Goal: Information Seeking & Learning: Learn about a topic

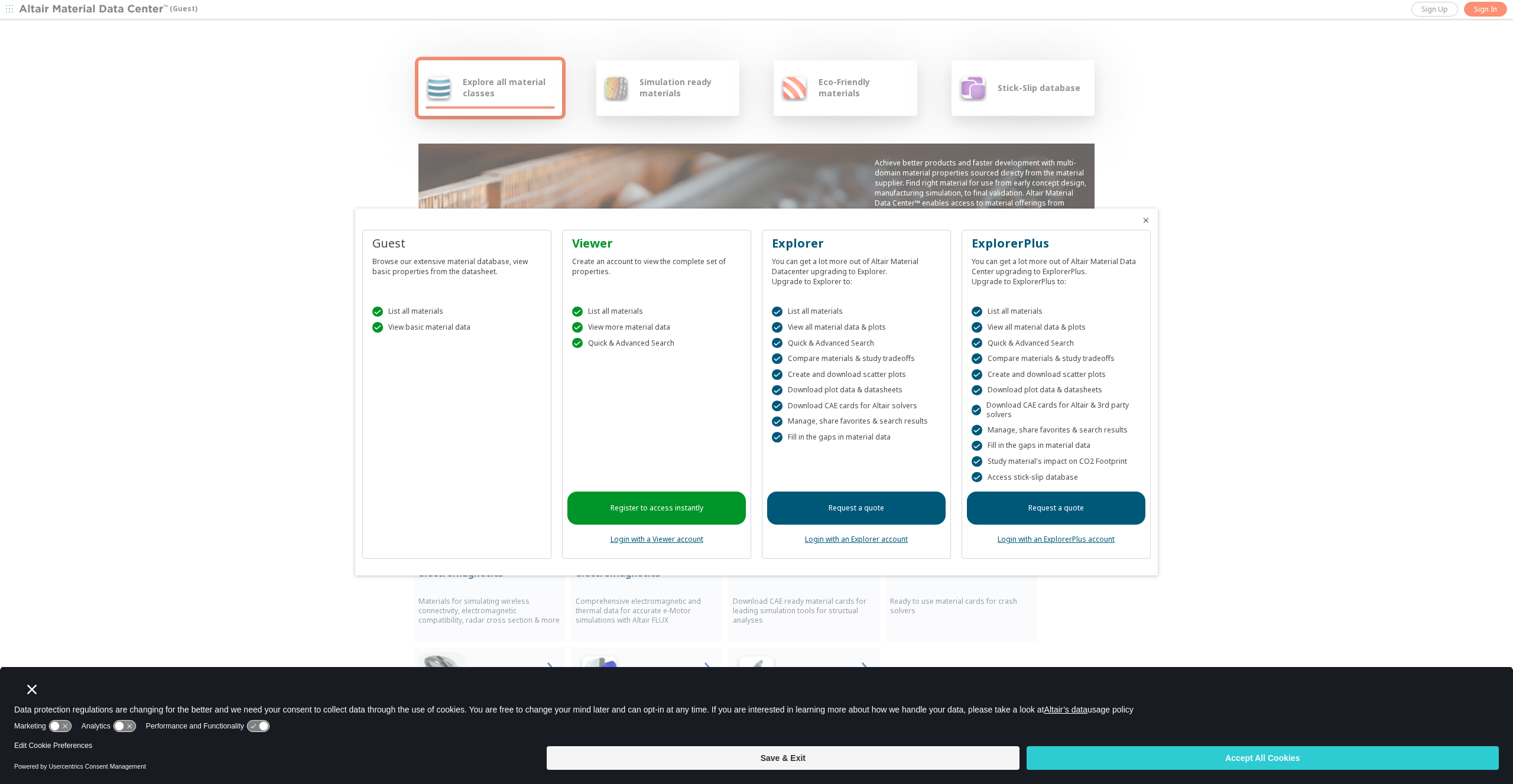
click at [1463, 54] on div at bounding box center [756, 392] width 1513 height 784
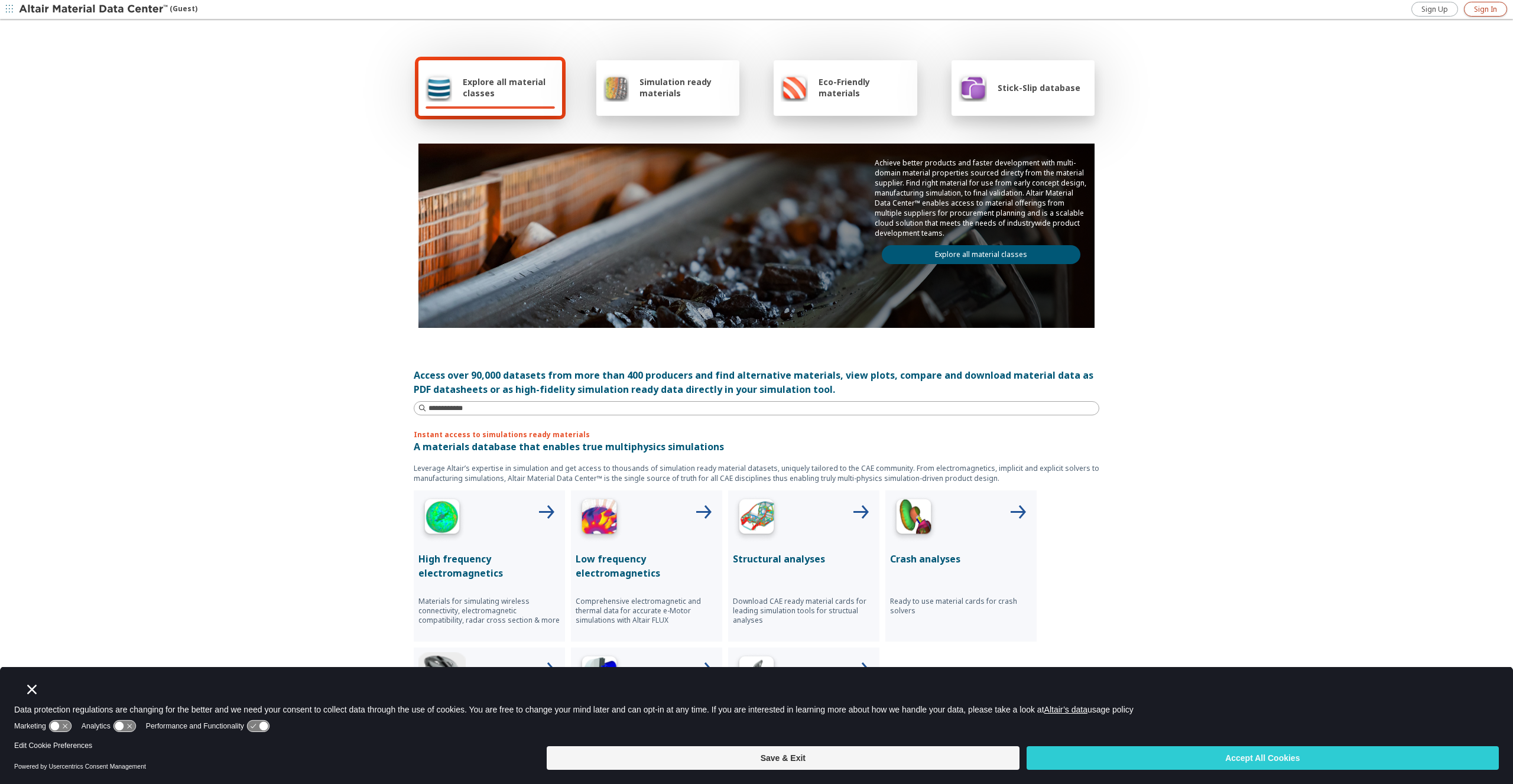
click at [1479, 9] on span "Sign In" at bounding box center [1485, 9] width 23 height 9
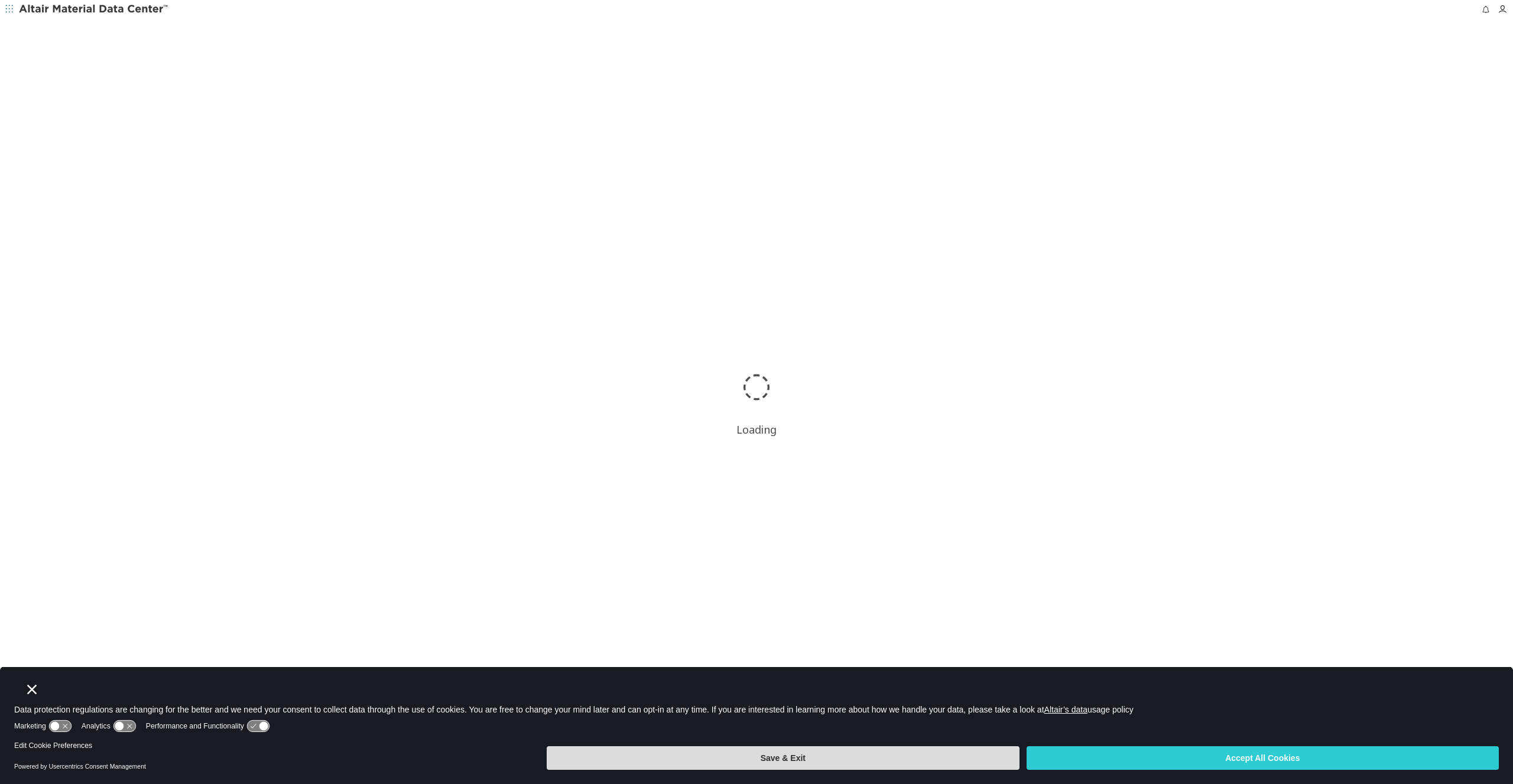
click at [909, 762] on button "Save & Exit" at bounding box center [782, 758] width 473 height 24
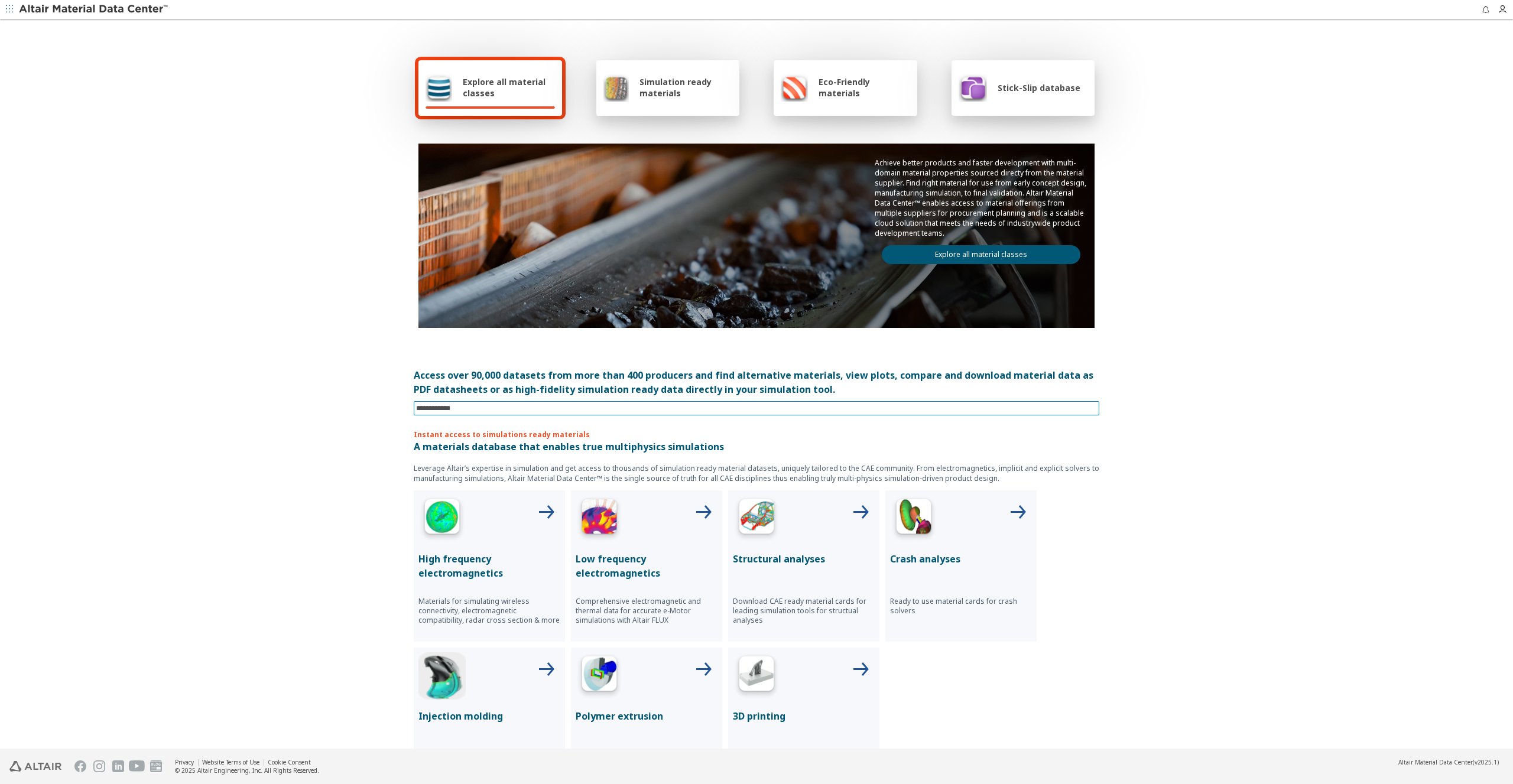
click at [587, 405] on input at bounding box center [758, 408] width 683 height 13
type input "********"
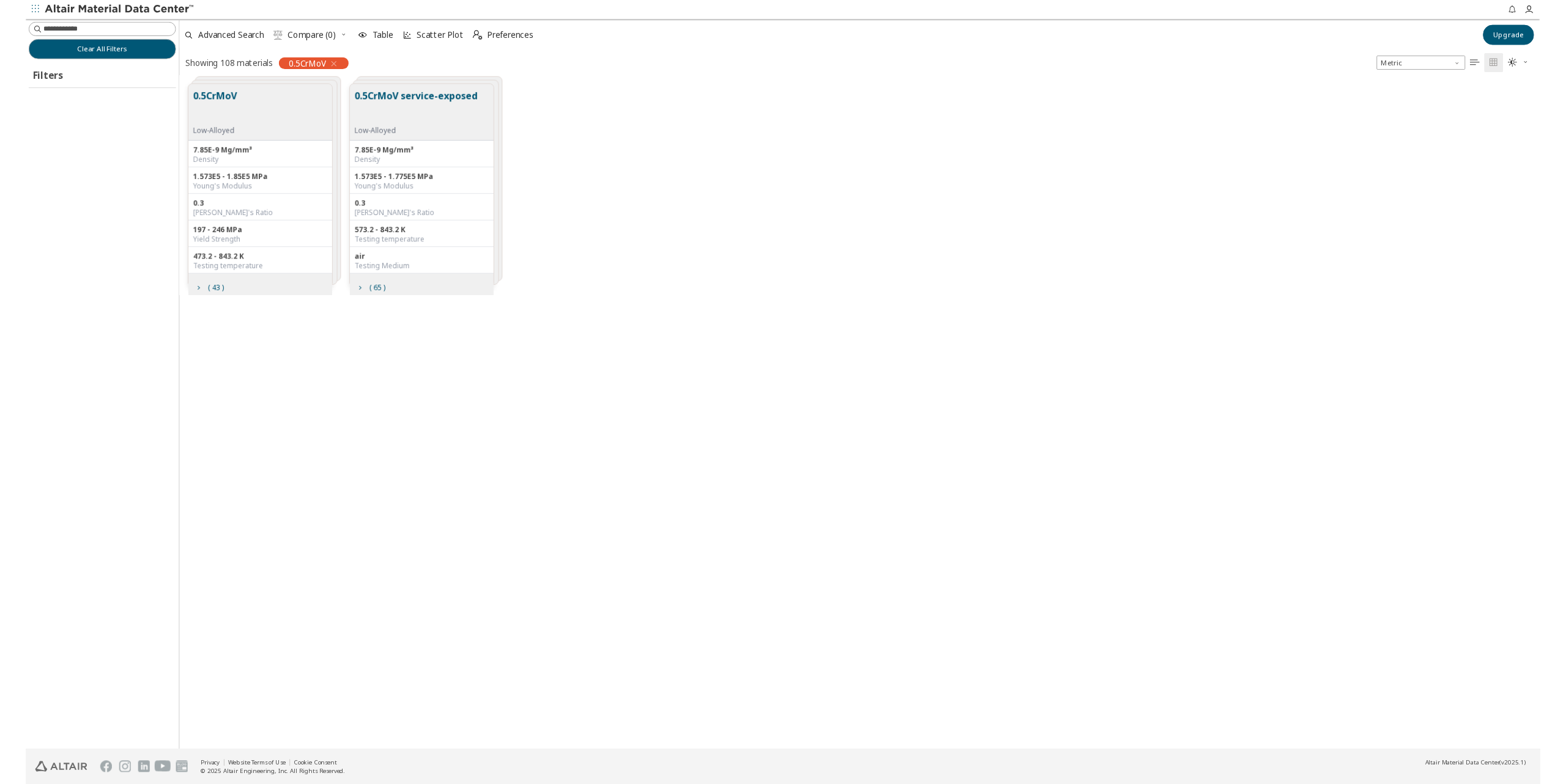
scroll to position [697, 1406]
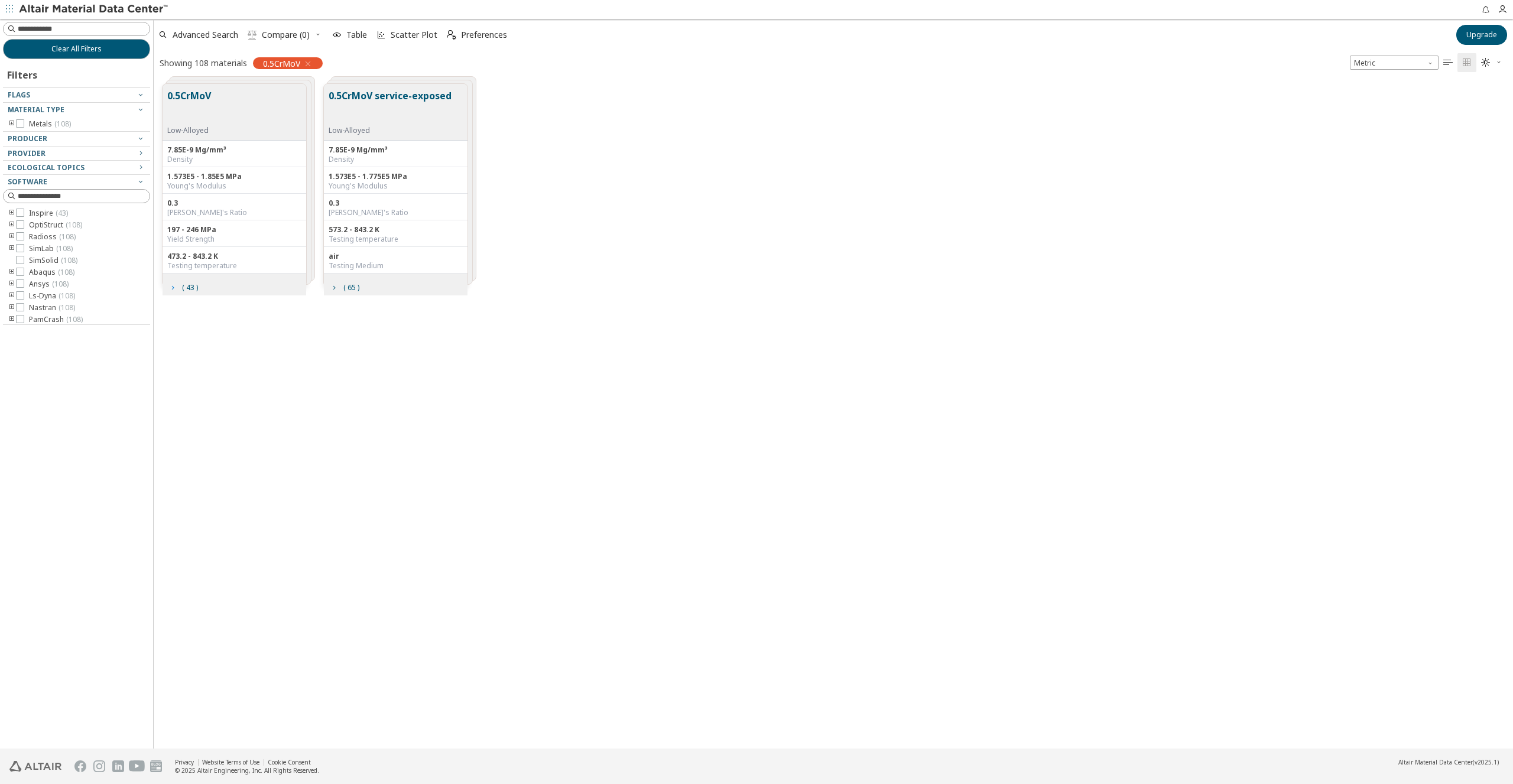
click at [179, 278] on span "( 43 )" at bounding box center [182, 288] width 35 height 22
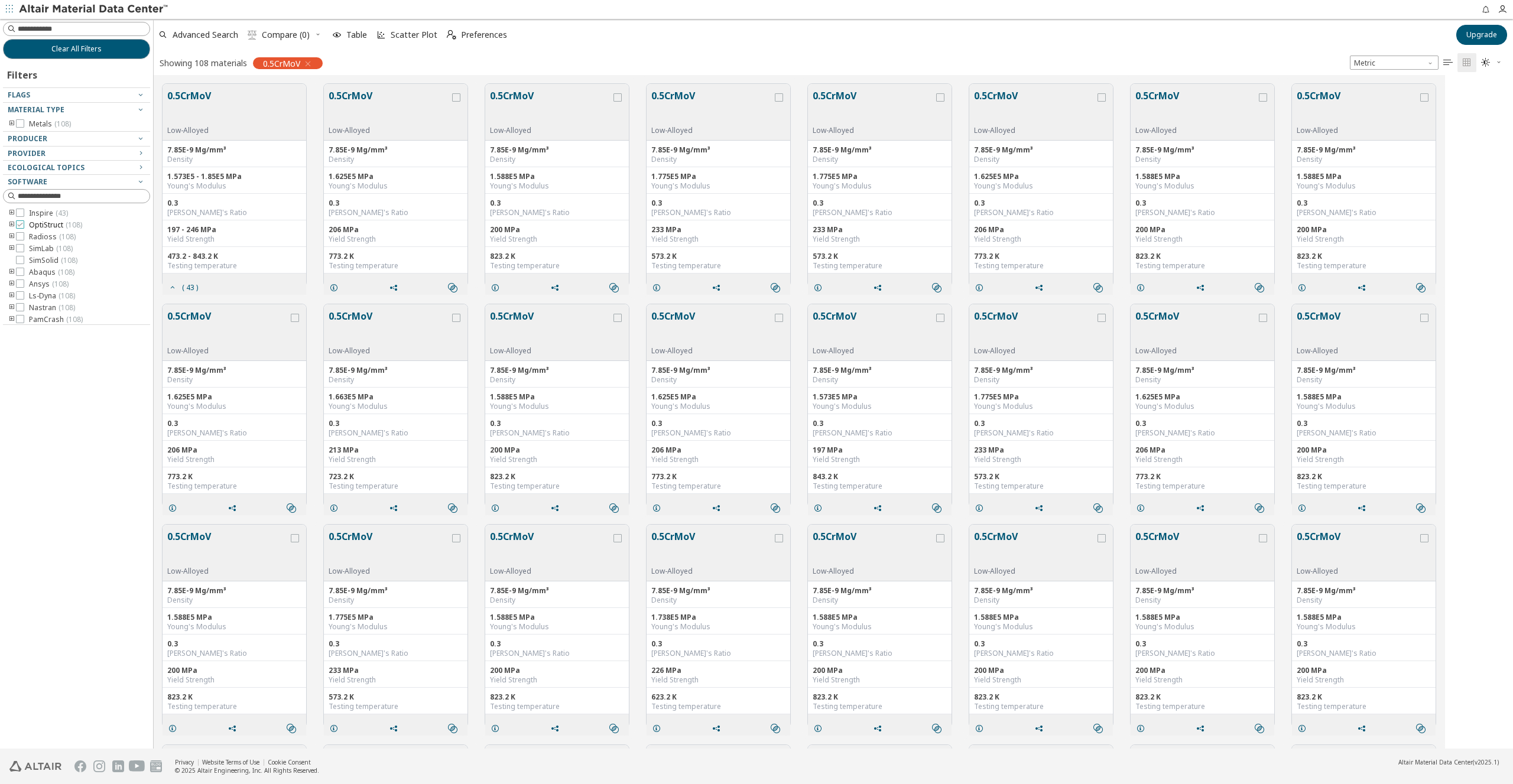
click at [20, 227] on icon at bounding box center [20, 225] width 9 height 9
click at [495, 283] on icon "grid" at bounding box center [495, 287] width 9 height 9
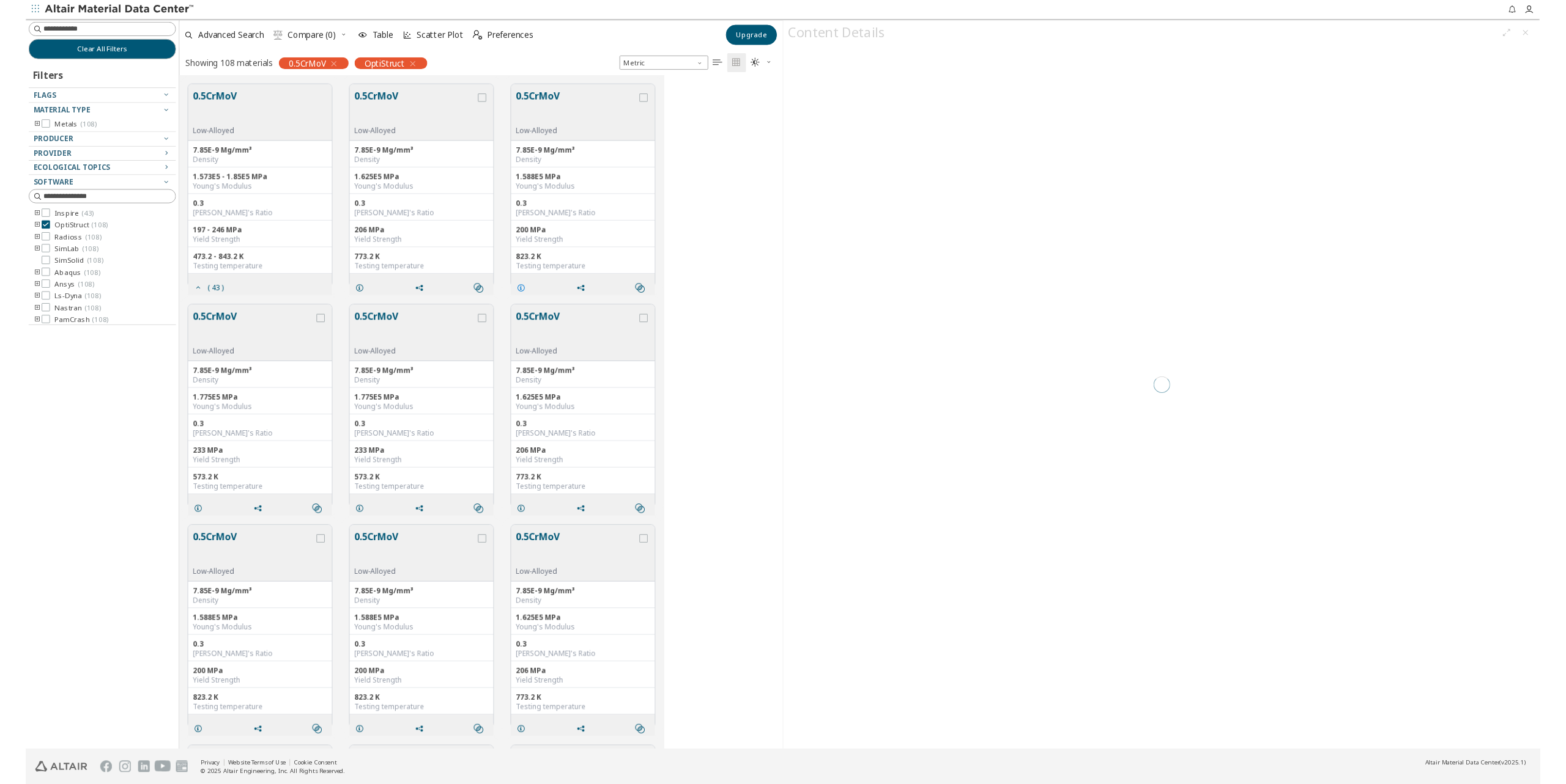
scroll to position [697, 624]
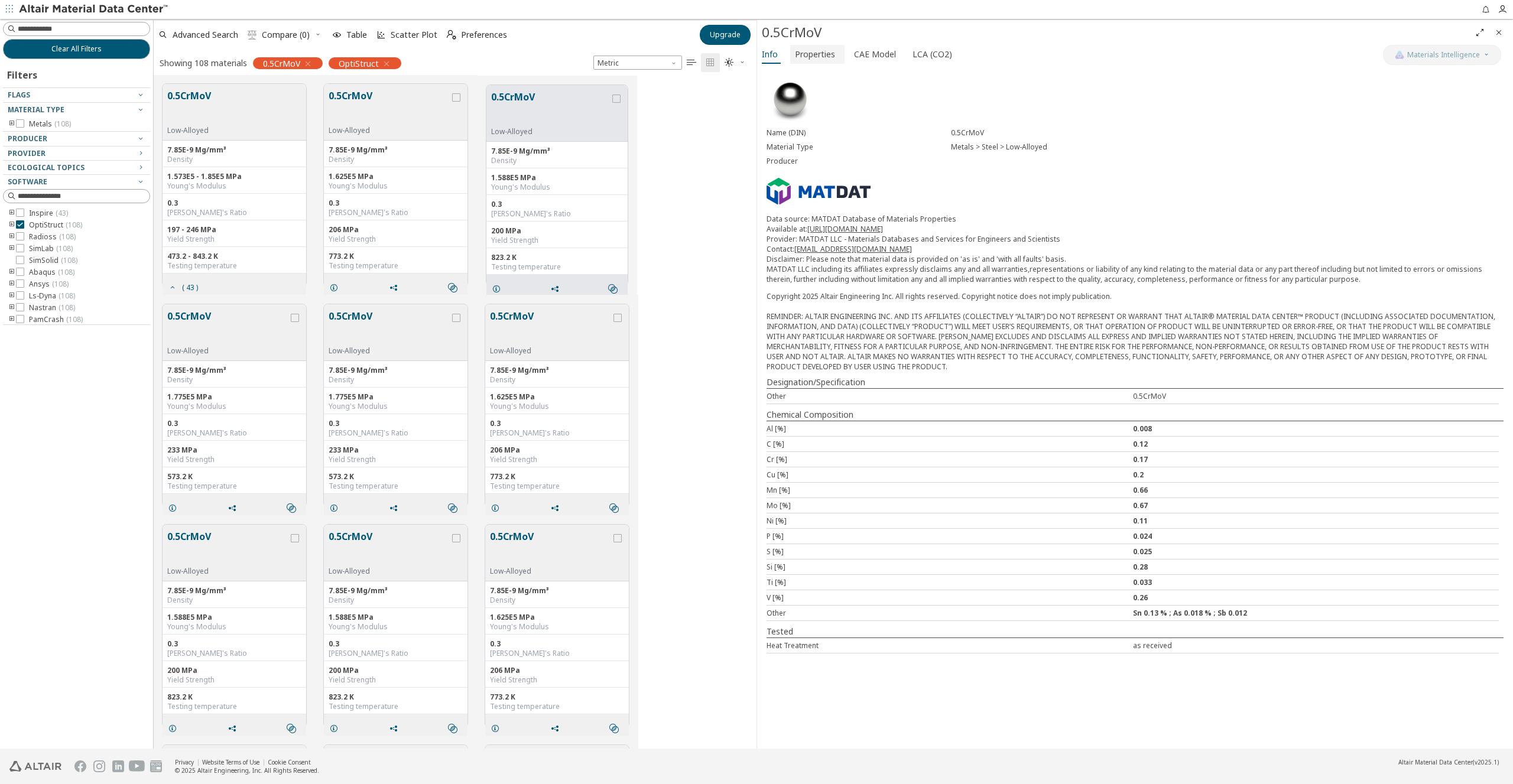
click at [822, 55] on span "Properties" at bounding box center [815, 54] width 40 height 19
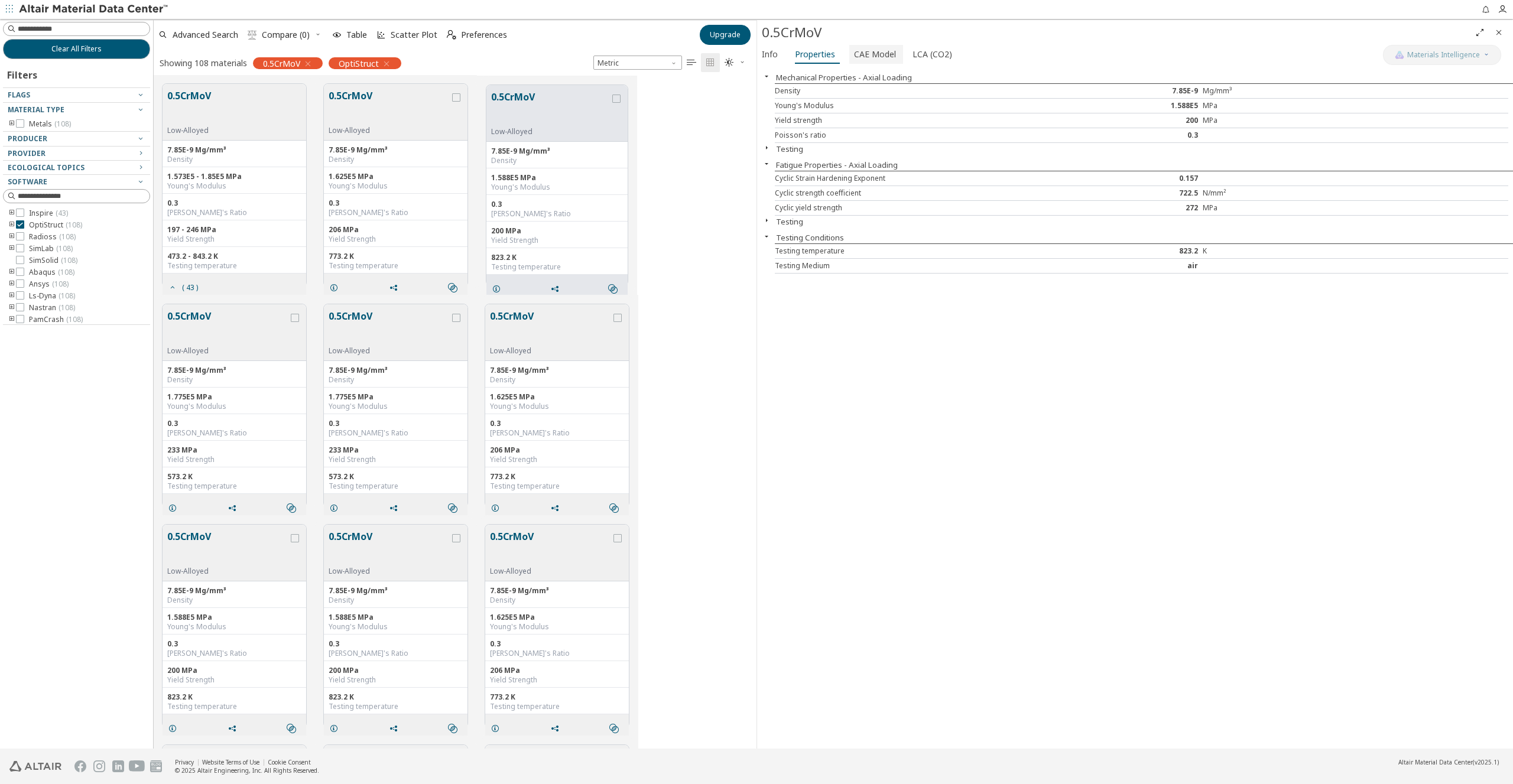
click at [867, 56] on span "CAE Model" at bounding box center [874, 54] width 42 height 19
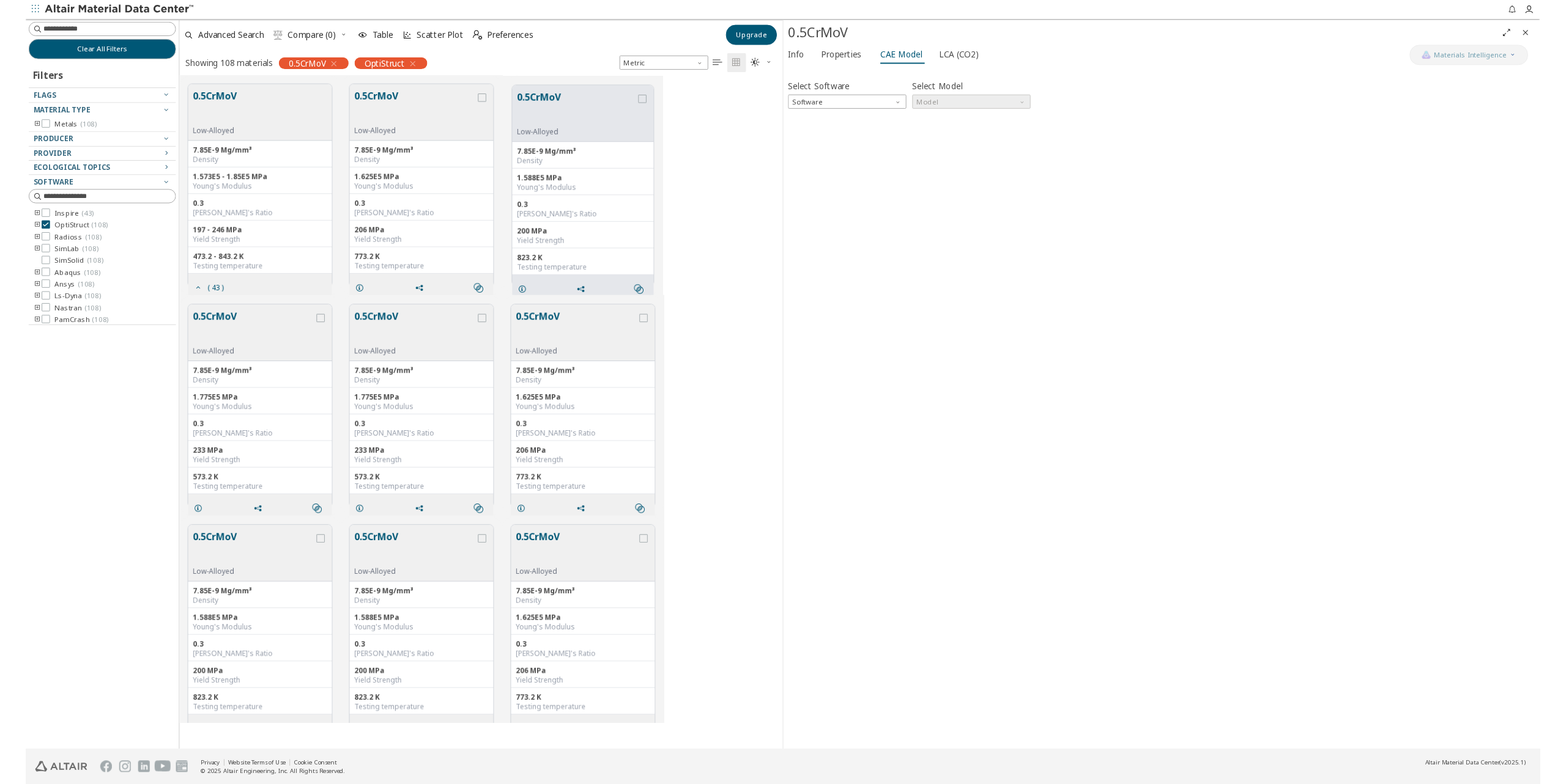
scroll to position [697, 624]
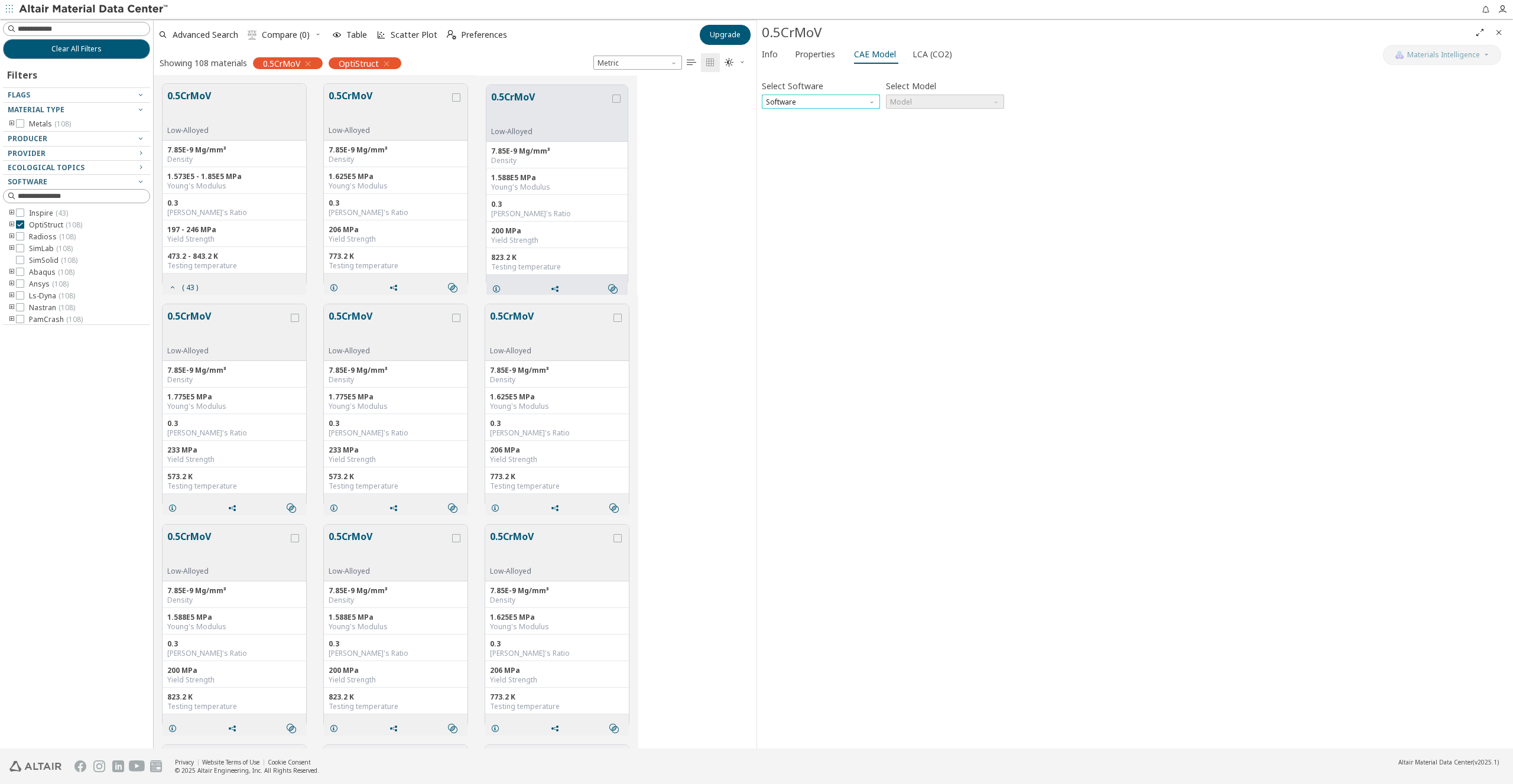
click at [836, 100] on span "Software" at bounding box center [821, 101] width 118 height 14
click at [783, 131] on span "OptiStruct" at bounding box center [783, 129] width 34 height 9
click at [959, 100] on span "Model" at bounding box center [944, 101] width 118 height 14
click at [932, 117] on span "Mat1" at bounding box center [944, 116] width 109 height 9
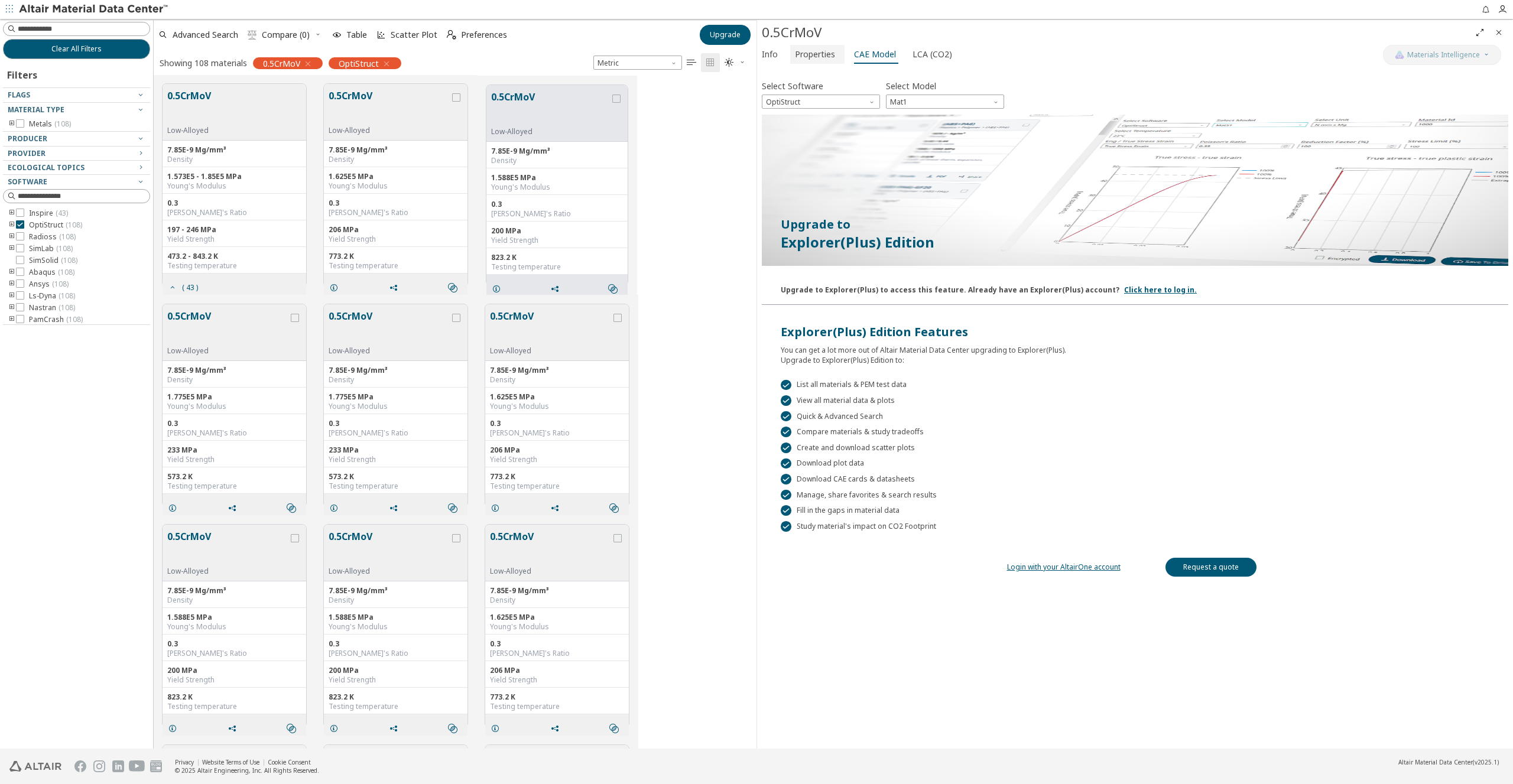
click at [799, 54] on span "Properties" at bounding box center [815, 54] width 40 height 19
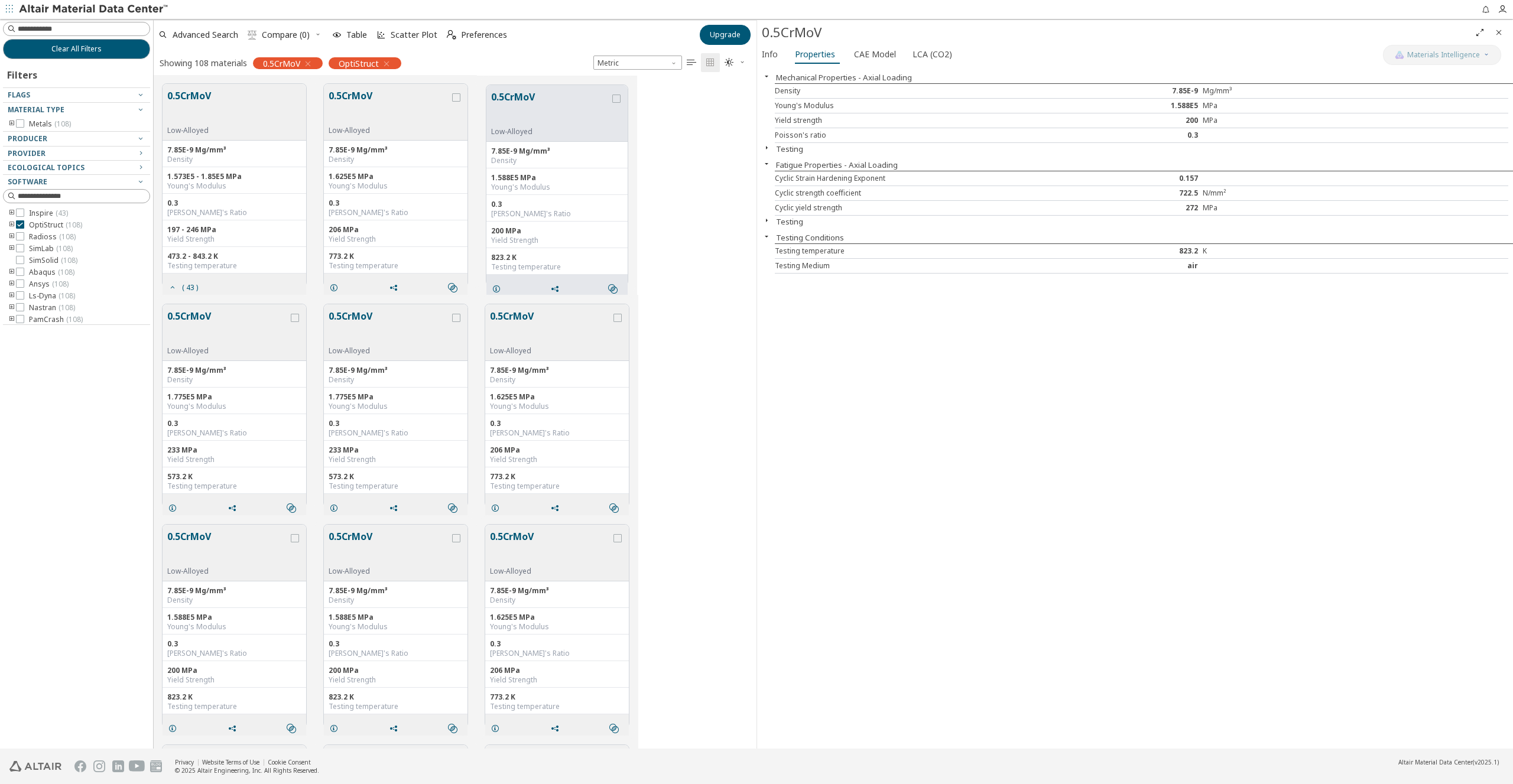
click at [730, 63] on icon "" at bounding box center [729, 62] width 9 height 9
click at [735, 119] on span "Dark" at bounding box center [772, 120] width 95 height 19
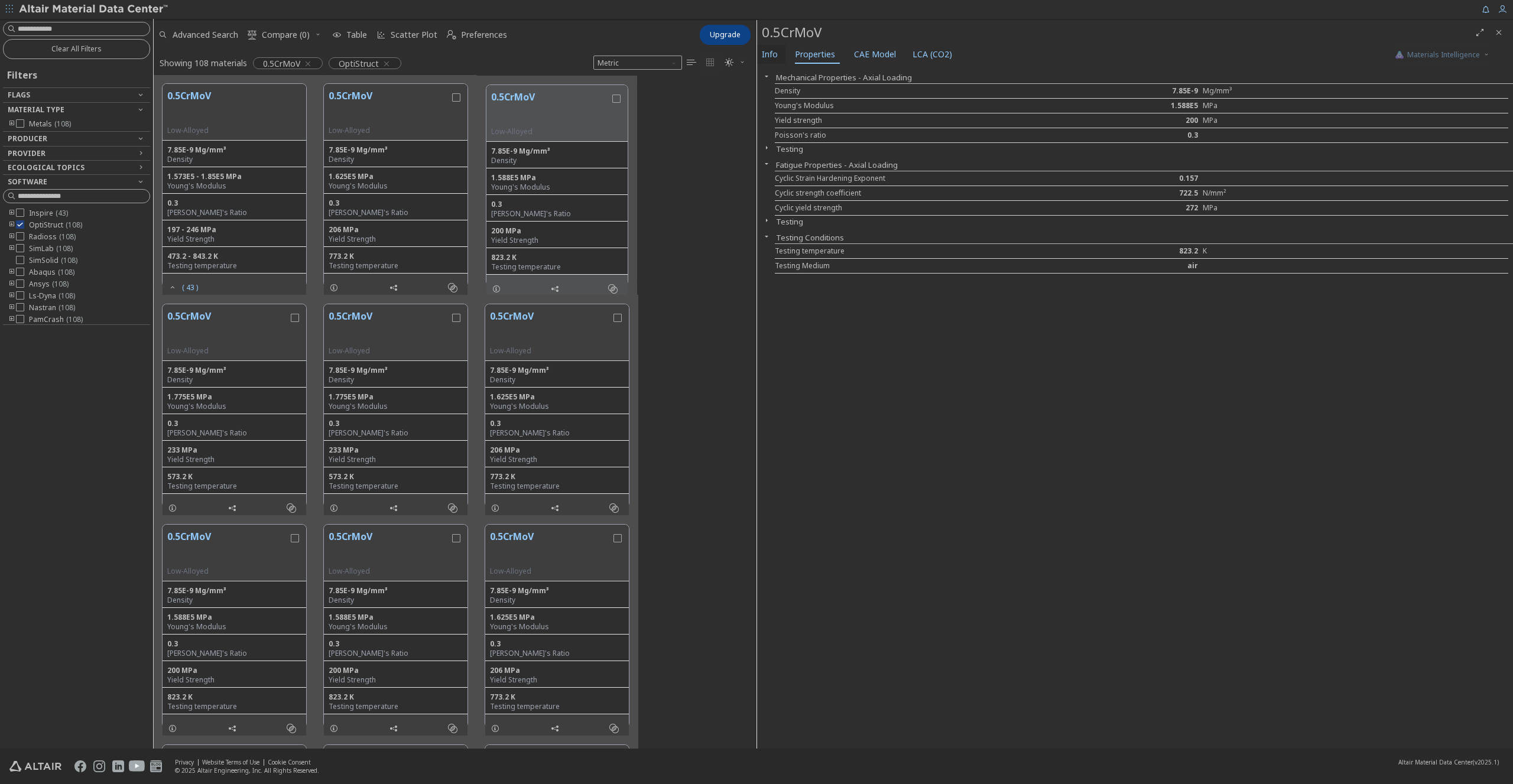
click at [774, 53] on span "Info" at bounding box center [770, 54] width 16 height 19
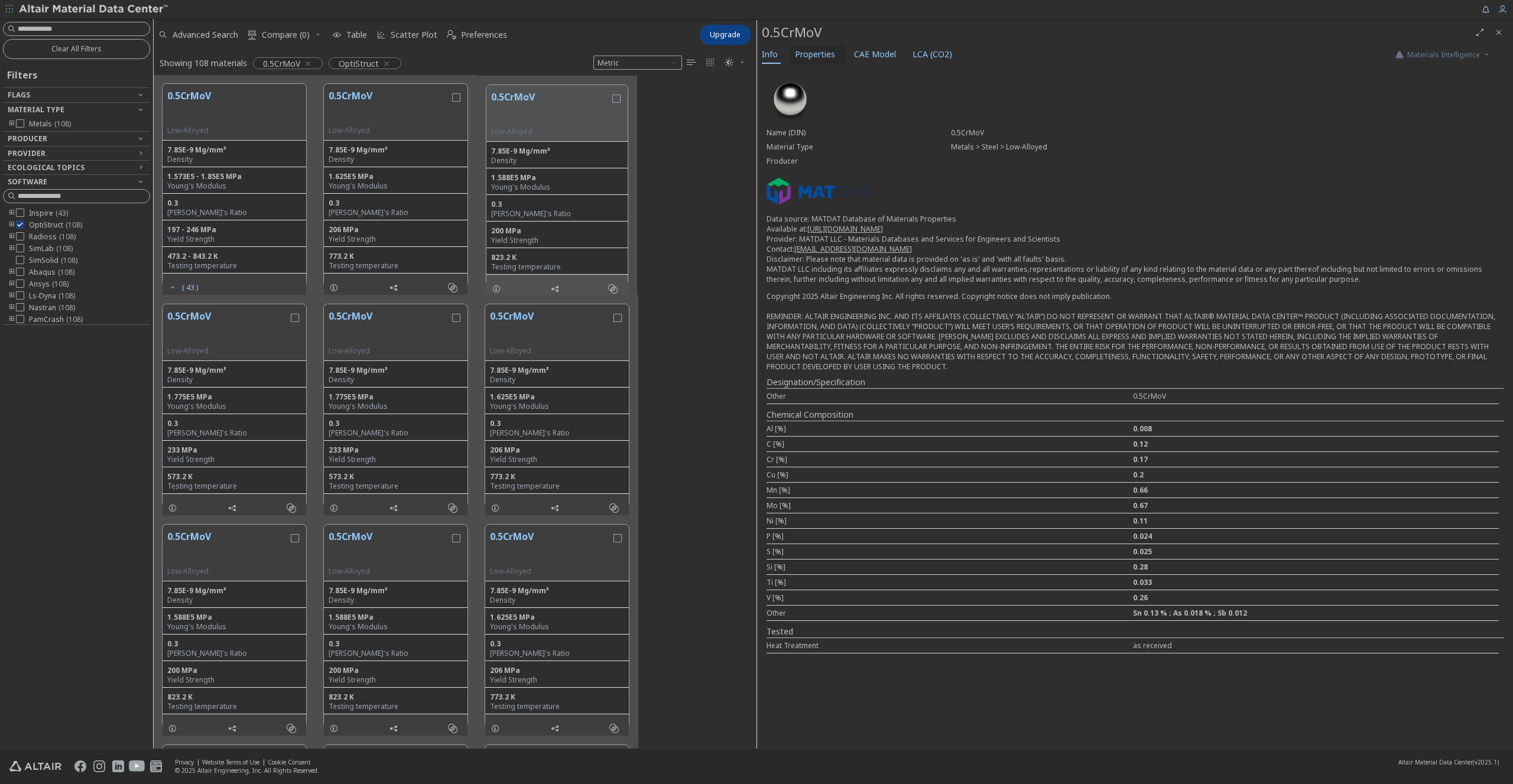
click at [805, 58] on span "Properties" at bounding box center [815, 54] width 40 height 19
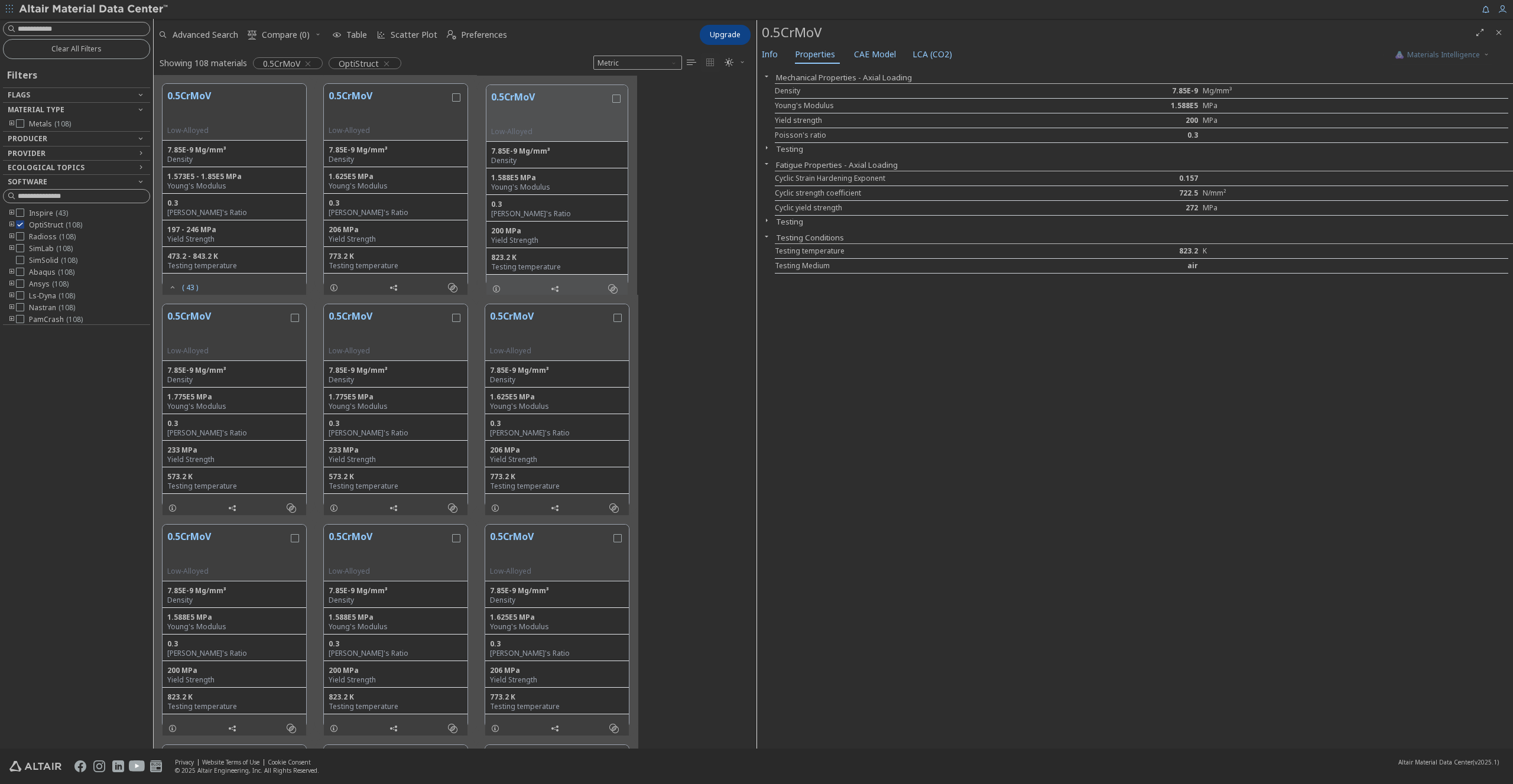
click at [768, 143] on icon "button" at bounding box center [766, 147] width 9 height 9
click at [923, 55] on span "LCA (CO2)" at bounding box center [932, 54] width 40 height 19
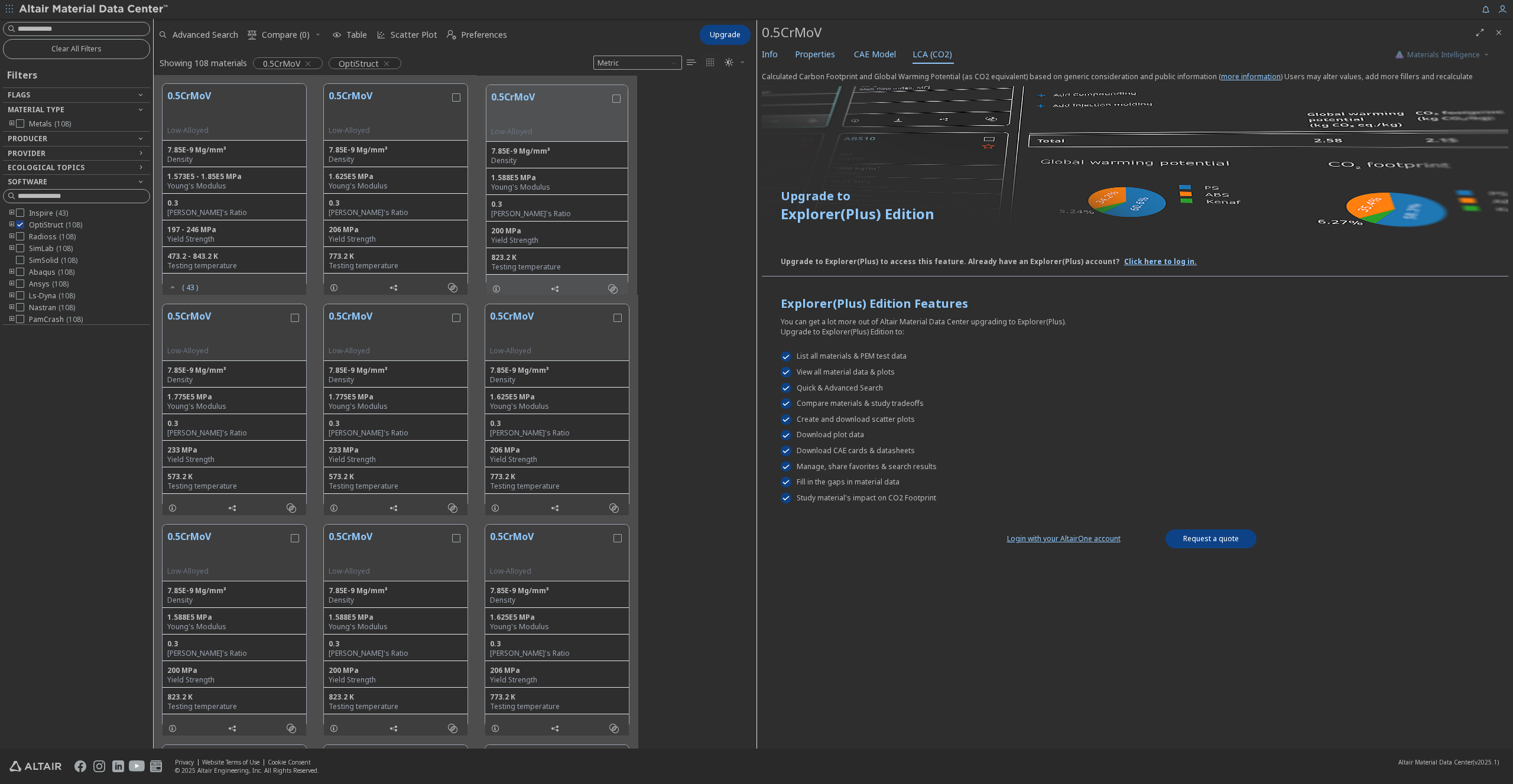
click at [1083, 534] on link "Login with your AltairOne account" at bounding box center [1063, 539] width 113 height 10
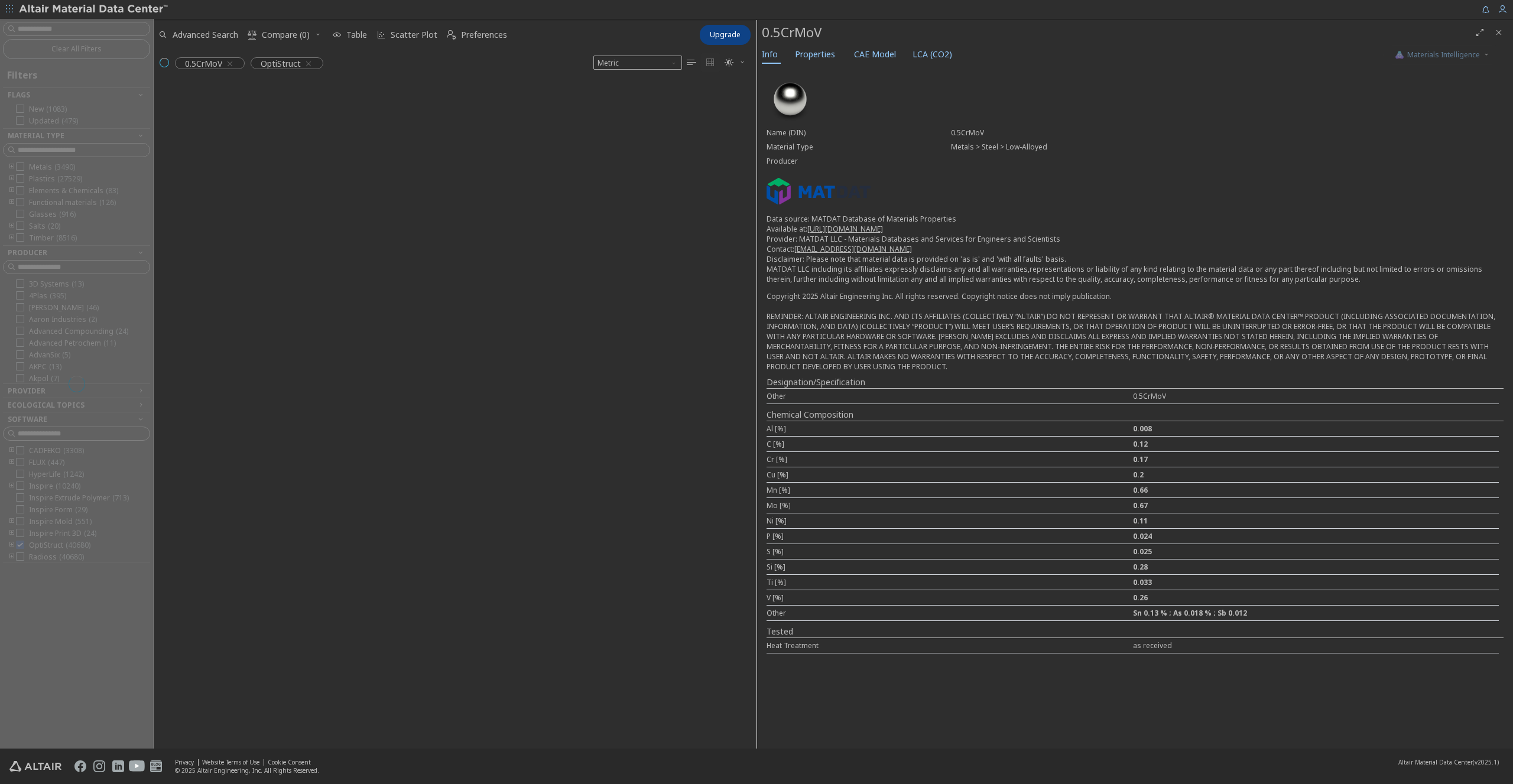
scroll to position [673, 603]
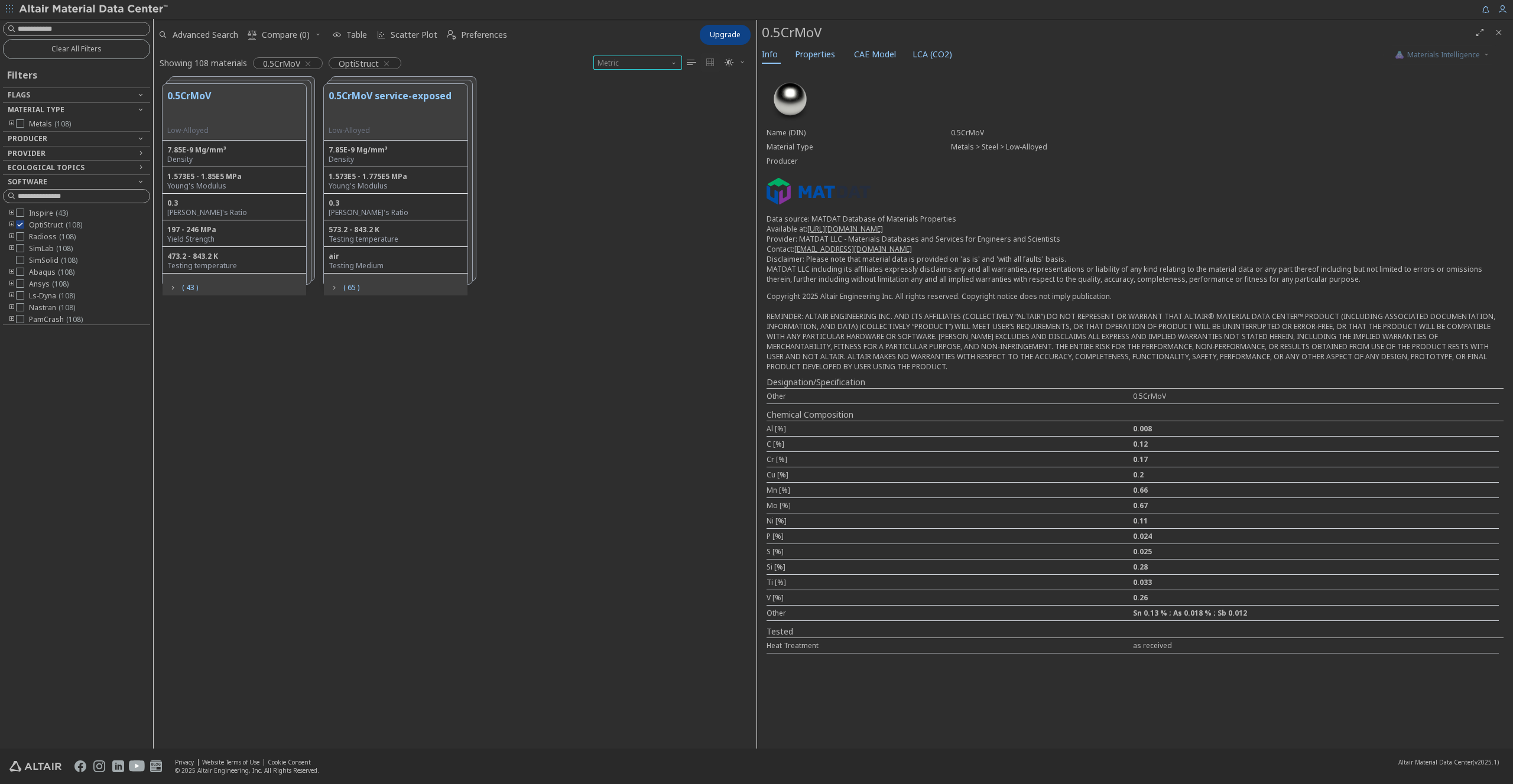
click at [648, 60] on span "Metric" at bounding box center [638, 62] width 89 height 14
click at [657, 188] on div "0.5CrMoV Low-Alloyed 7.85E-9 Mg/mm³ Density 1.573E5 - 1.85E5 MPa Young's Modulu…" at bounding box center [455, 185] width 603 height 220
